Goal: Transaction & Acquisition: Purchase product/service

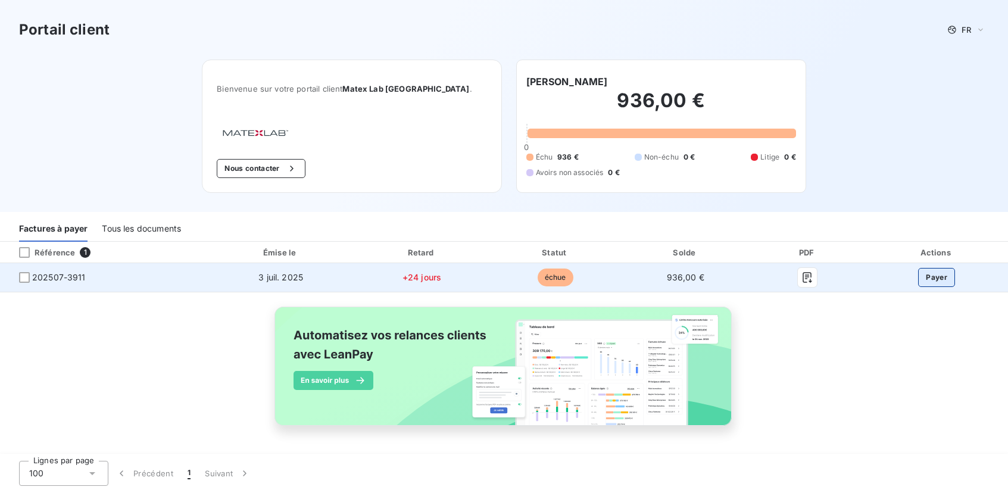
click at [945, 274] on button "Payer" at bounding box center [936, 277] width 37 height 19
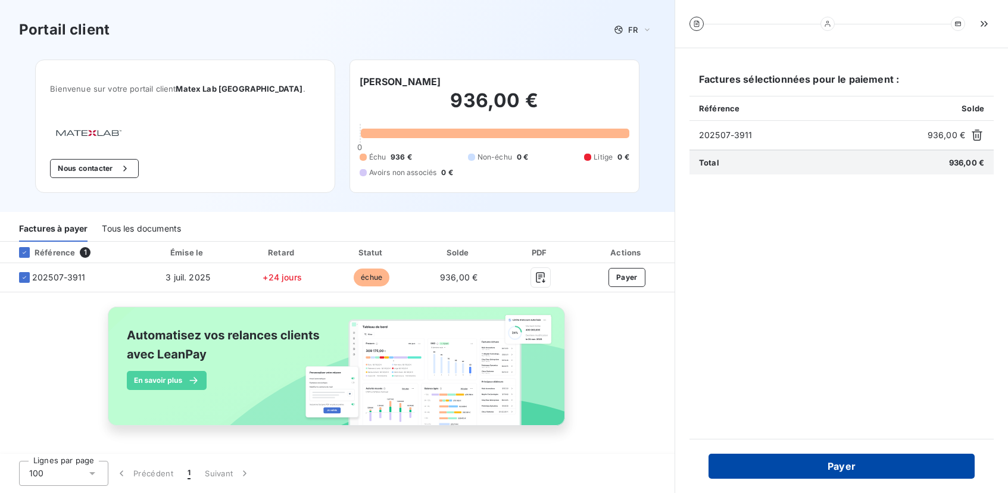
click at [851, 466] on button "Payer" at bounding box center [841, 466] width 266 height 25
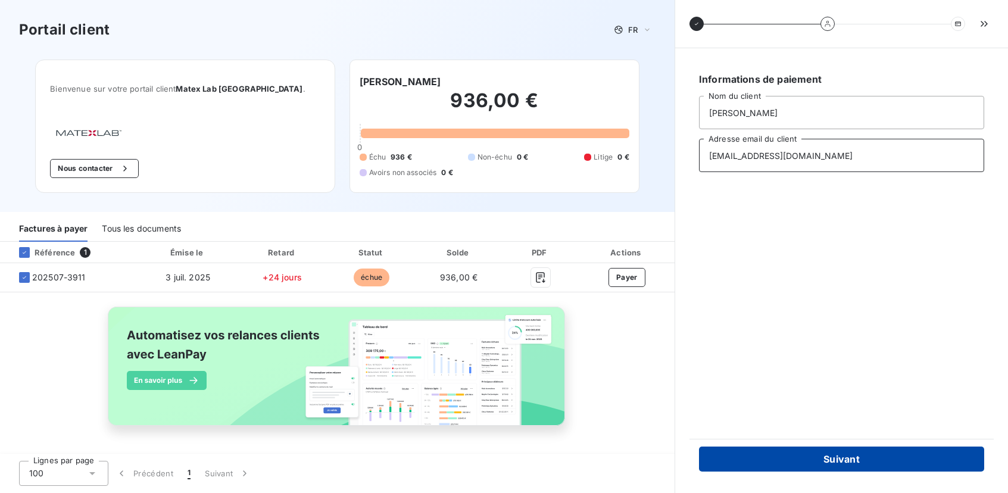
type input "[EMAIL_ADDRESS][DOMAIN_NAME]"
click at [835, 458] on button "Suivant" at bounding box center [841, 458] width 285 height 25
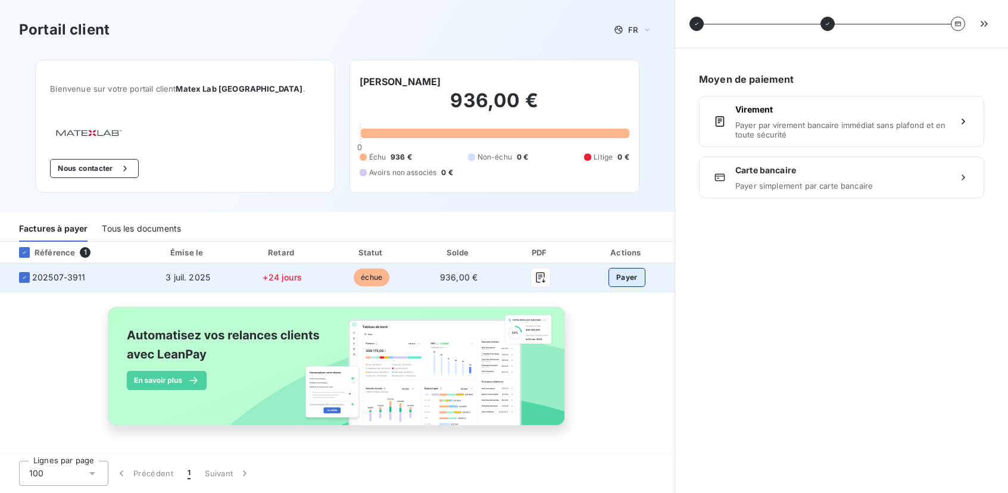
click at [624, 272] on button "Payer" at bounding box center [626, 277] width 37 height 19
click at [629, 273] on button "Payer" at bounding box center [626, 277] width 37 height 19
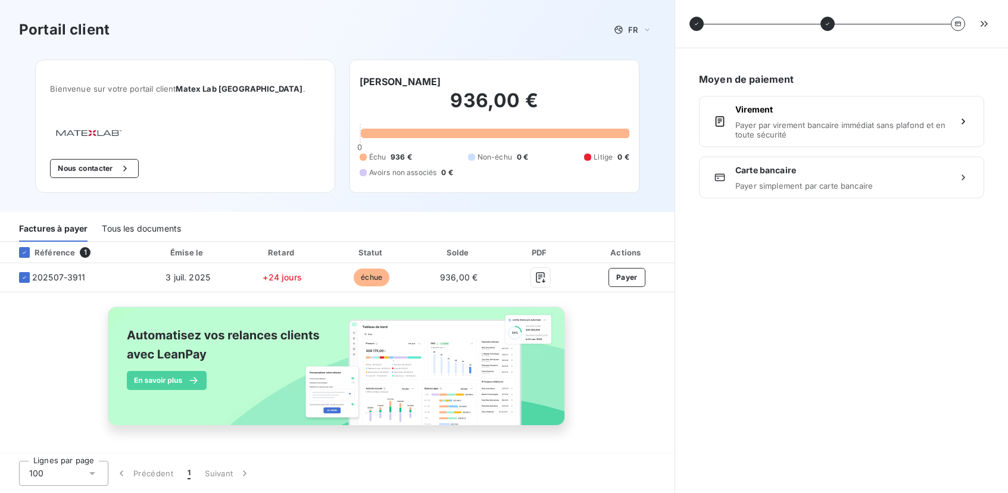
click at [838, 178] on div "Carte bancaire Payer simplement par carte bancaire" at bounding box center [841, 177] width 213 height 26
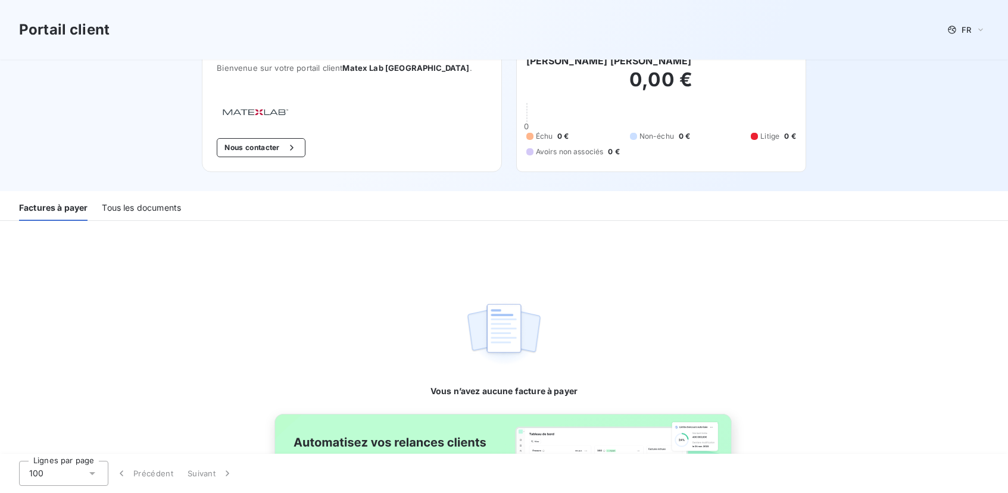
scroll to position [20, 0]
click at [119, 210] on div "Tous les documents" at bounding box center [141, 208] width 79 height 25
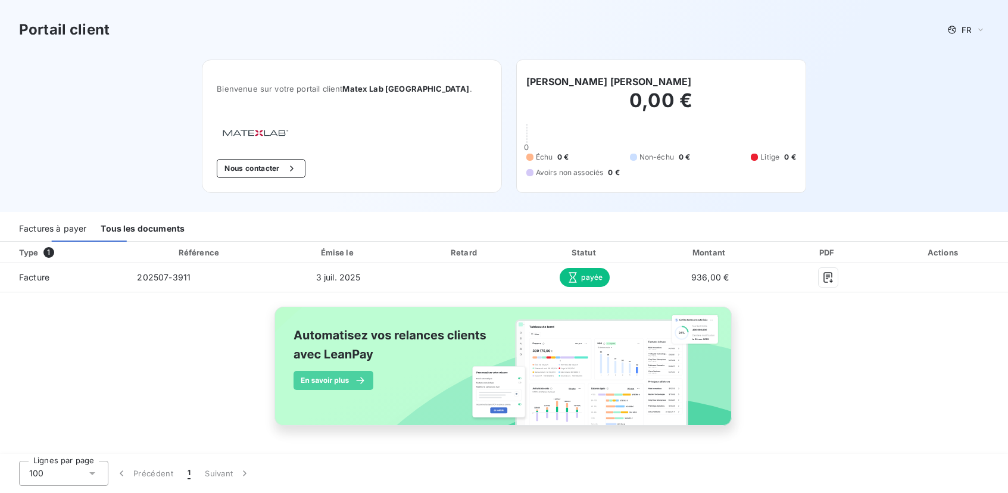
scroll to position [0, 0]
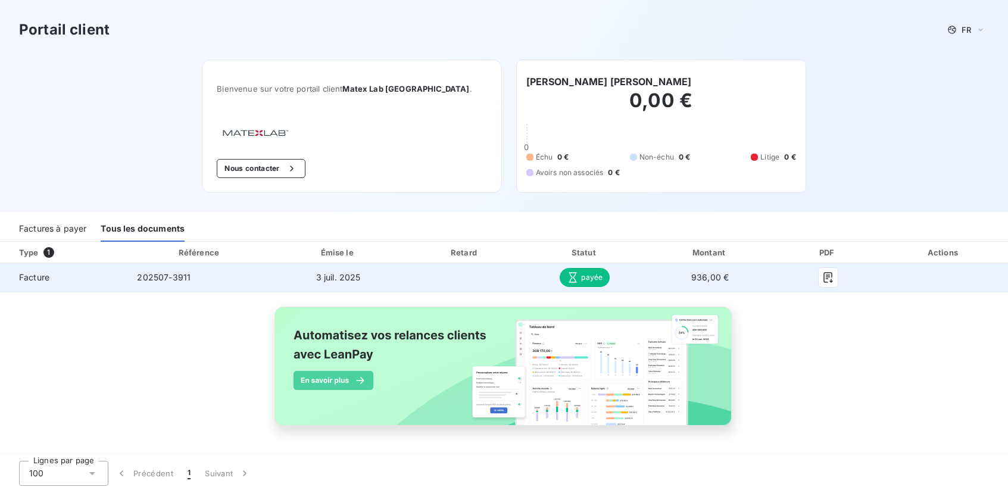
click at [870, 274] on div at bounding box center [827, 277] width 85 height 19
click at [832, 277] on icon "button" at bounding box center [827, 277] width 9 height 11
